Goal: Task Accomplishment & Management: Complete application form

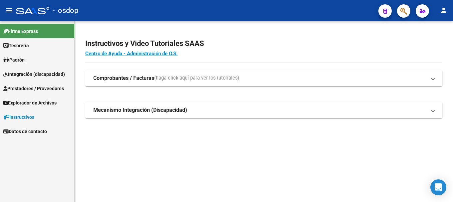
click at [33, 88] on span "Prestadores / Proveedores" at bounding box center [33, 88] width 61 height 7
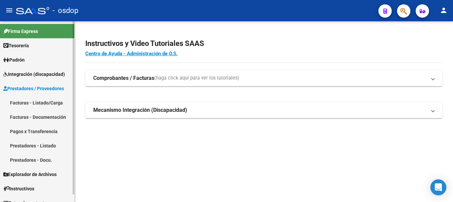
click at [46, 103] on link "Facturas - Listado/Carga" at bounding box center [37, 103] width 74 height 14
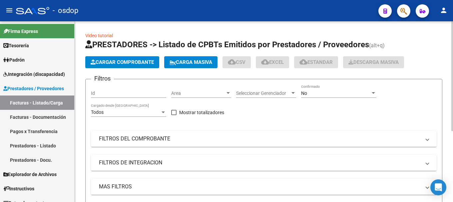
click at [116, 60] on span "Cargar Comprobante" at bounding box center [122, 62] width 63 height 6
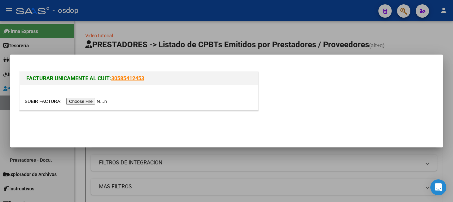
click at [103, 101] on input "file" at bounding box center [67, 101] width 84 height 7
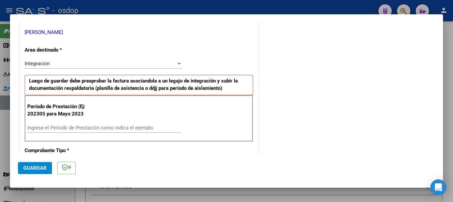
scroll to position [166, 0]
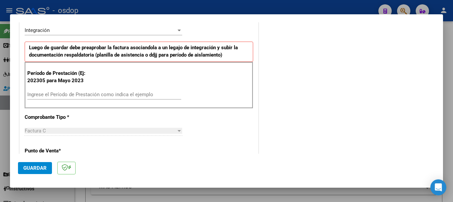
click at [55, 97] on input "Ingrese el Período de Prestación como indica el ejemplo" at bounding box center [104, 95] width 154 height 6
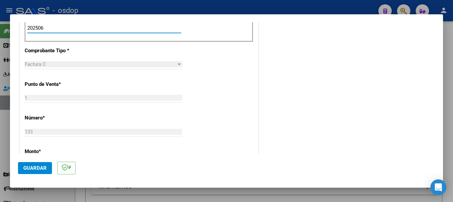
scroll to position [266, 0]
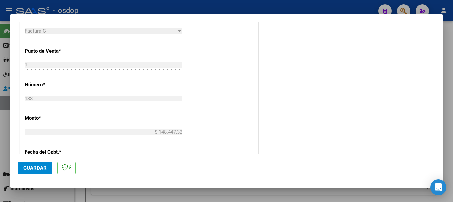
type input "202506"
click at [30, 166] on span "Guardar" at bounding box center [34, 168] width 23 height 6
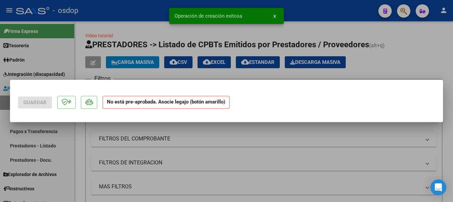
scroll to position [0, 0]
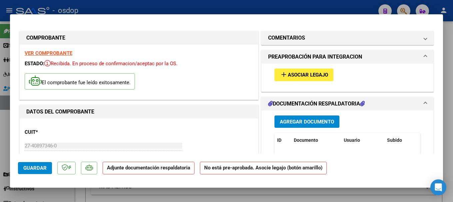
drag, startPoint x: 90, startPoint y: 25, endPoint x: 96, endPoint y: 29, distance: 7.4
click at [306, 121] on span "Agregar Documento" at bounding box center [307, 122] width 54 height 6
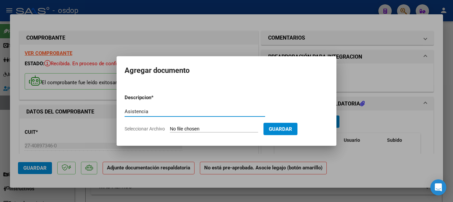
type input "Asistencia"
click at [222, 130] on input "Seleccionar Archivo" at bounding box center [214, 129] width 88 height 6
type input "C:\fakepath\[PERSON_NAME]-asistencia-06.pdf"
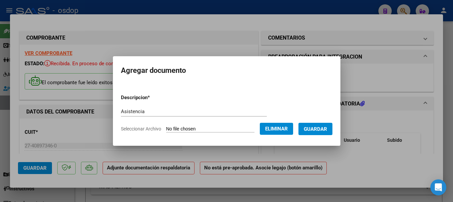
click at [325, 129] on span "Guardar" at bounding box center [315, 129] width 23 height 6
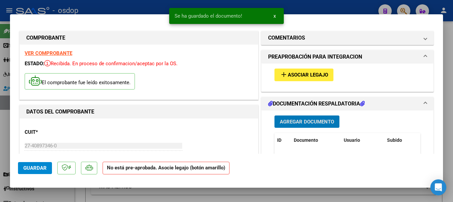
click at [296, 74] on span "Asociar Legajo" at bounding box center [308, 75] width 40 height 6
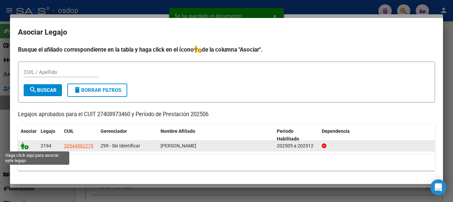
click at [24, 146] on icon at bounding box center [25, 145] width 8 height 7
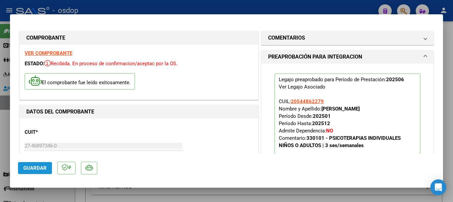
click at [40, 165] on span "Guardar" at bounding box center [34, 168] width 23 height 6
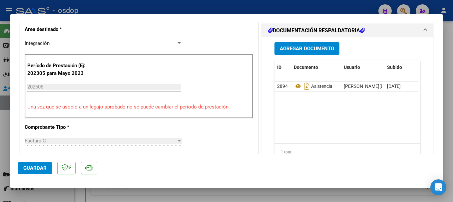
scroll to position [233, 0]
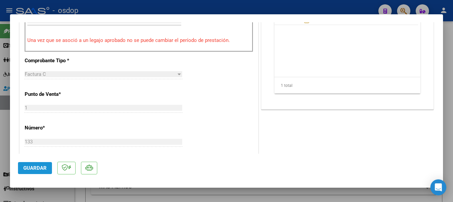
click at [33, 170] on span "Guardar" at bounding box center [34, 168] width 23 height 6
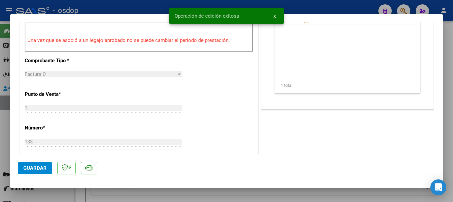
click at [143, 8] on div at bounding box center [226, 101] width 453 height 202
type input "$ 0,00"
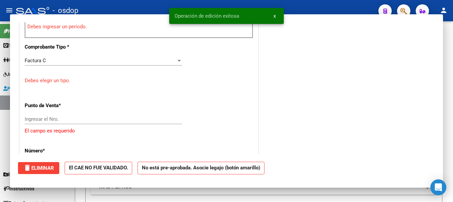
scroll to position [219, 0]
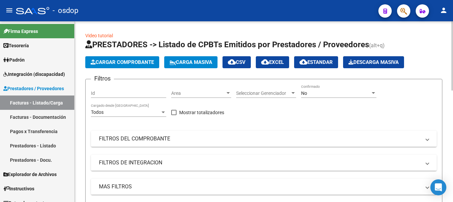
click at [142, 60] on span "Cargar Comprobante" at bounding box center [122, 62] width 63 height 6
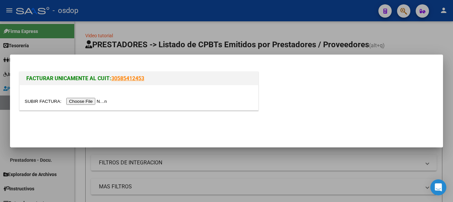
click at [93, 100] on input "file" at bounding box center [67, 101] width 84 height 7
click at [97, 103] on input "file" at bounding box center [67, 101] width 84 height 7
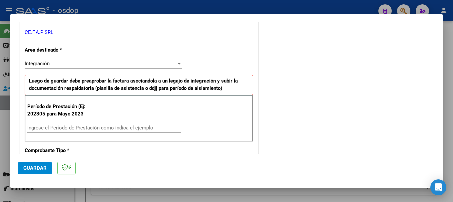
scroll to position [166, 0]
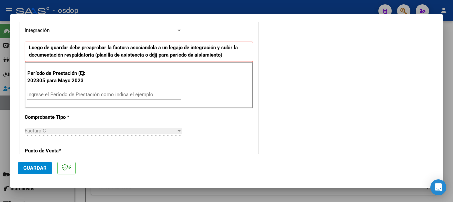
click at [88, 92] on input "Ingrese el Período de Prestación como indica el ejemplo" at bounding box center [104, 95] width 154 height 6
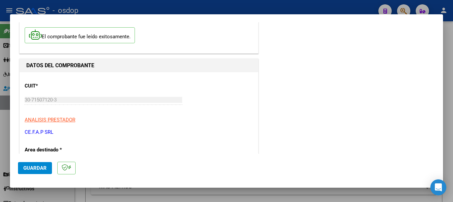
scroll to position [0, 0]
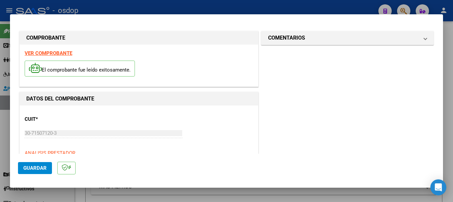
type input "202506"
click at [53, 52] on strong "VER COMPROBANTE" at bounding box center [49, 53] width 48 height 6
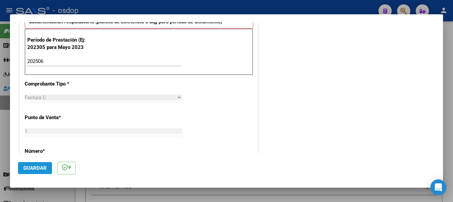
click at [36, 167] on span "Guardar" at bounding box center [34, 168] width 23 height 6
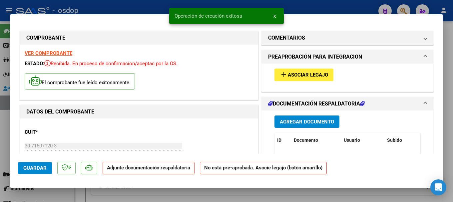
click at [288, 119] on span "Agregar Documento" at bounding box center [307, 122] width 54 height 6
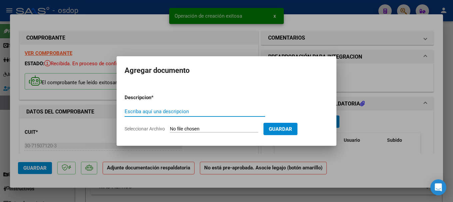
click at [163, 109] on input "Escriba aquí una descripcion" at bounding box center [194, 112] width 140 height 6
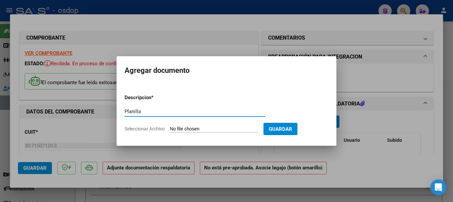
type input "Planilla"
click at [225, 127] on input "Seleccionar Archivo" at bounding box center [214, 129] width 88 height 6
type input "C:\fakepath\PLANILLA [PERSON_NAME] PS JUNIO.pdf"
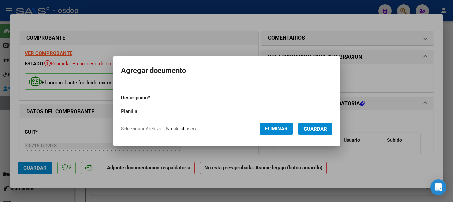
click at [326, 130] on span "Guardar" at bounding box center [315, 129] width 23 height 6
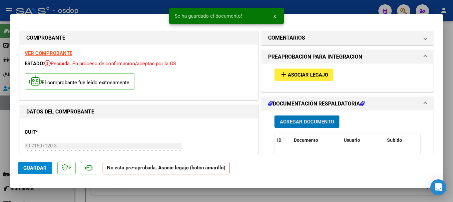
click at [311, 70] on button "add Asociar Legajo" at bounding box center [303, 75] width 59 height 12
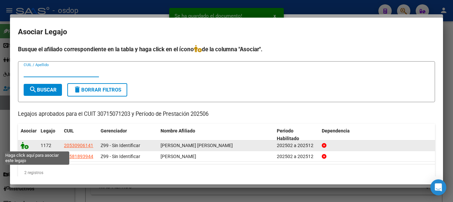
click at [26, 145] on icon at bounding box center [25, 145] width 8 height 7
